Goal: Task Accomplishment & Management: Manage account settings

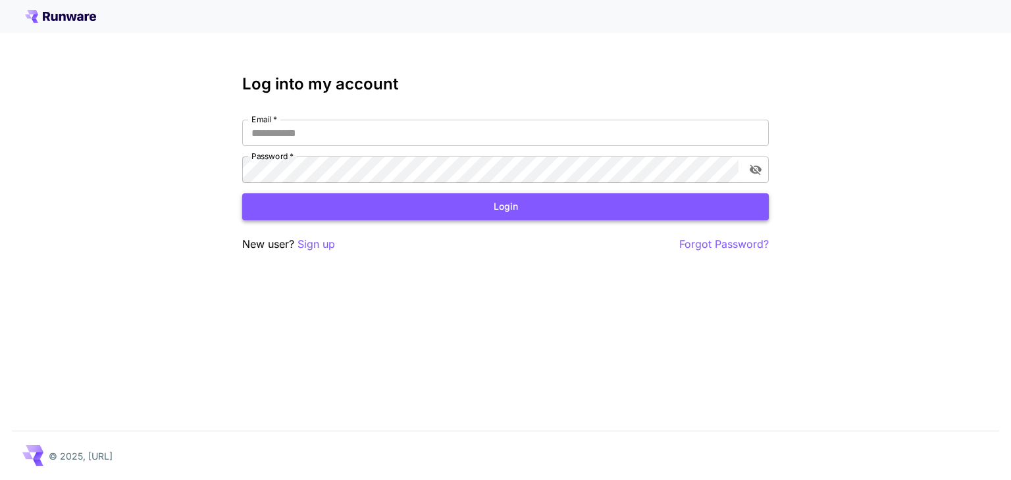
type input "**********"
click at [420, 212] on button "Login" at bounding box center [505, 206] width 526 height 27
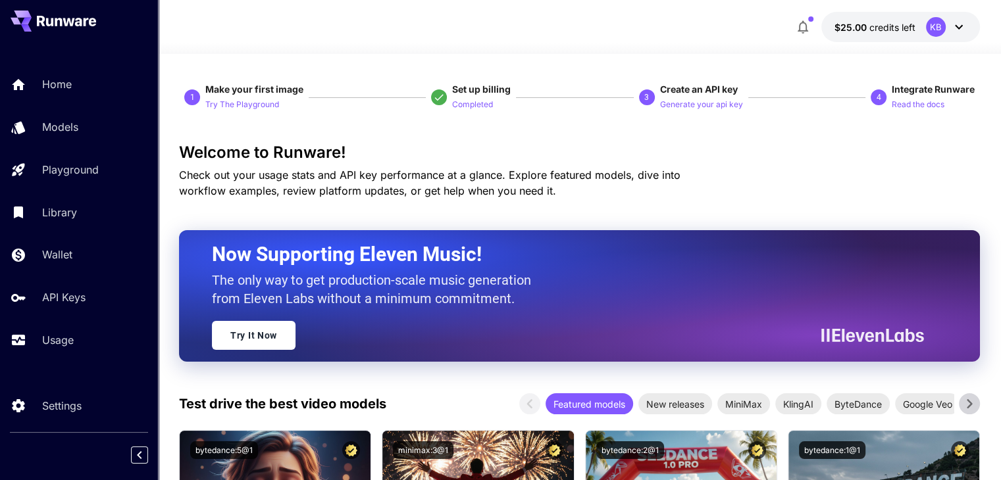
click at [948, 26] on div "KB" at bounding box center [946, 27] width 41 height 20
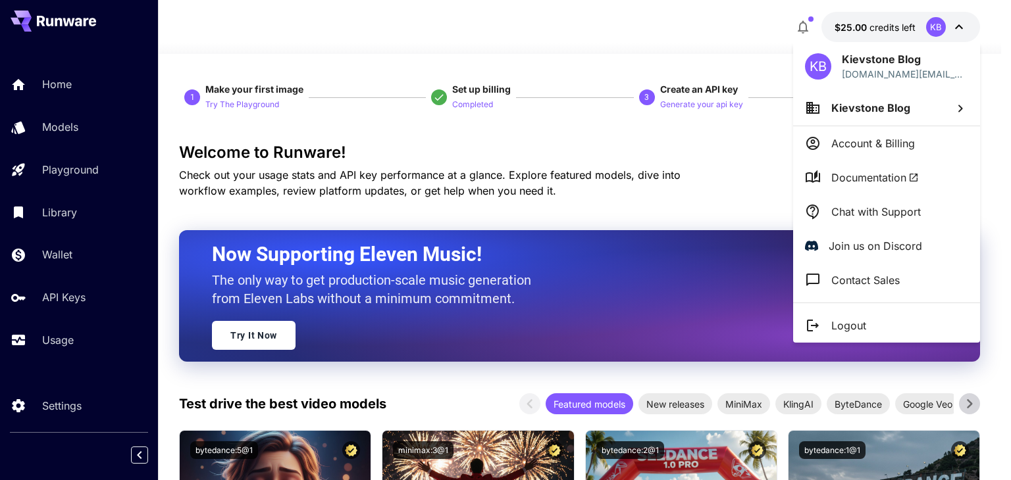
click at [900, 134] on li "Account & Billing" at bounding box center [886, 143] width 187 height 34
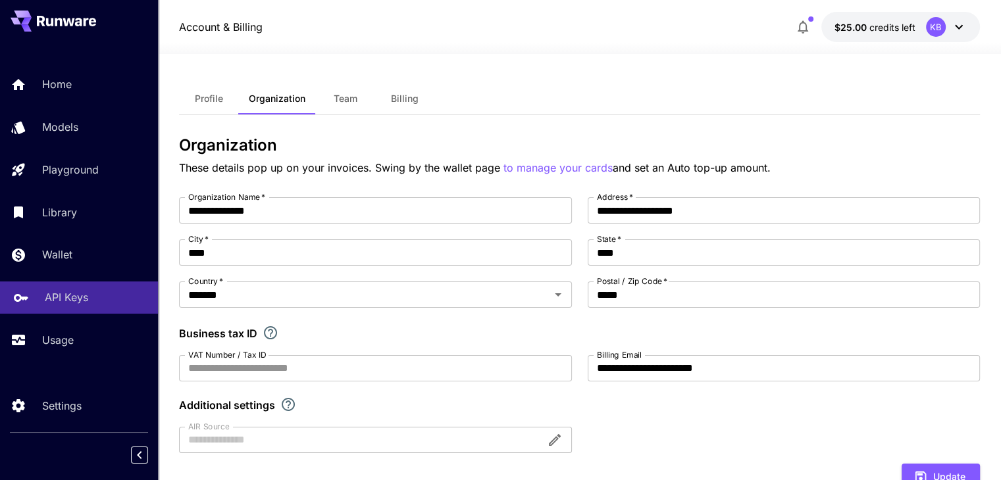
click at [78, 302] on p "API Keys" at bounding box center [66, 298] width 43 height 16
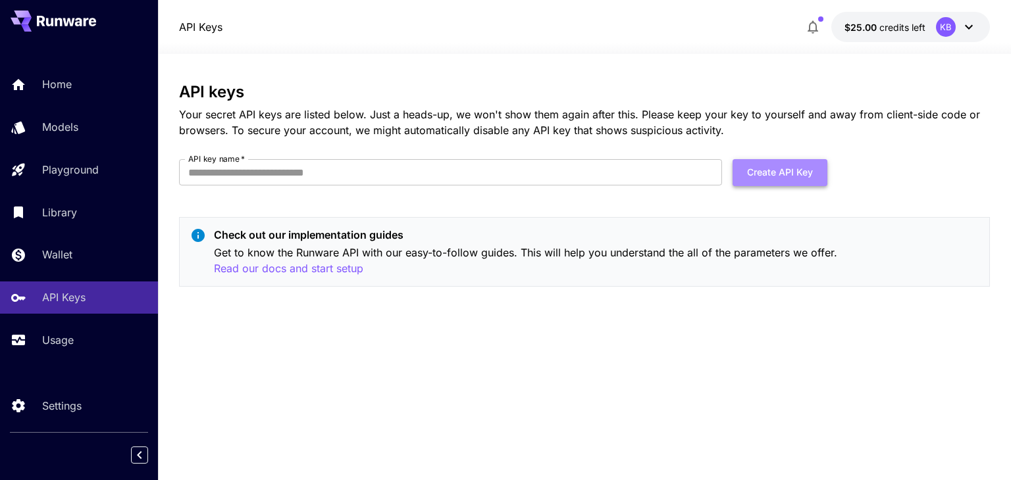
click at [784, 175] on button "Create API Key" at bounding box center [779, 172] width 95 height 27
click at [269, 173] on input "API key name   *" at bounding box center [450, 172] width 543 height 26
click at [272, 171] on input "API key name   *" at bounding box center [450, 172] width 543 height 26
type input "******"
click at [777, 172] on button "Create API Key" at bounding box center [779, 172] width 95 height 27
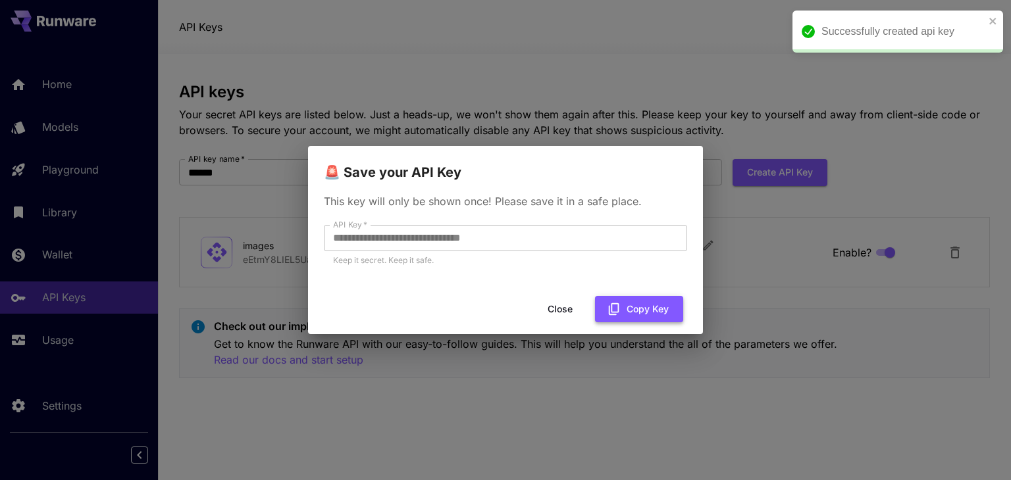
click at [661, 312] on button "Copy Key" at bounding box center [639, 309] width 88 height 27
click at [557, 311] on button "Close" at bounding box center [559, 309] width 59 height 27
